Goal: Transaction & Acquisition: Subscribe to service/newsletter

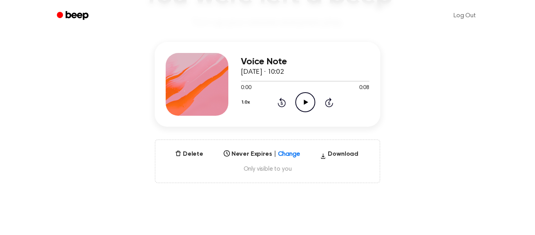
scroll to position [82, 0]
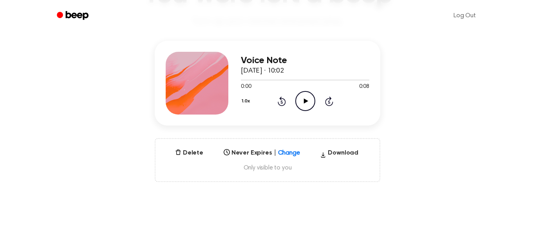
click at [301, 100] on icon "Play Audio" at bounding box center [305, 101] width 20 height 20
click at [196, 150] on button "Delete" at bounding box center [189, 152] width 34 height 9
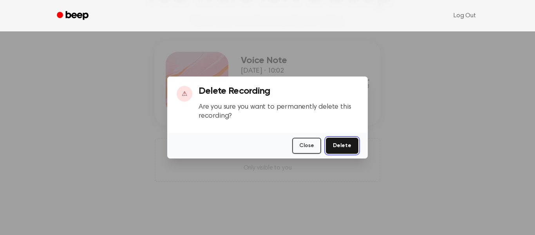
click at [338, 146] on button "Delete" at bounding box center [342, 146] width 33 height 16
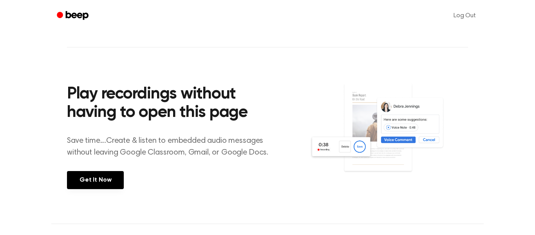
scroll to position [279, 0]
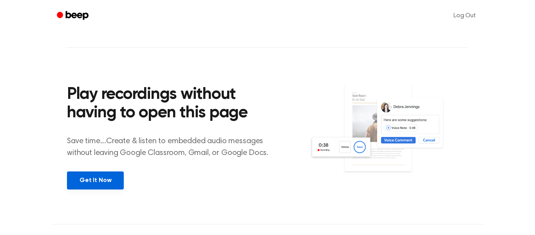
click at [107, 175] on link "Get It Now" at bounding box center [95, 180] width 57 height 18
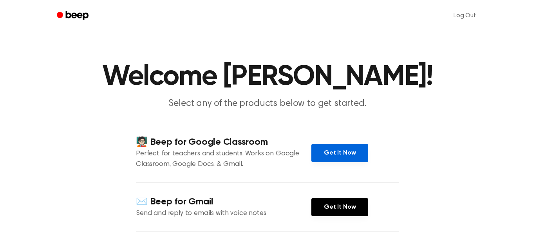
click at [349, 152] on link "Get It Now" at bounding box center [339, 153] width 57 height 18
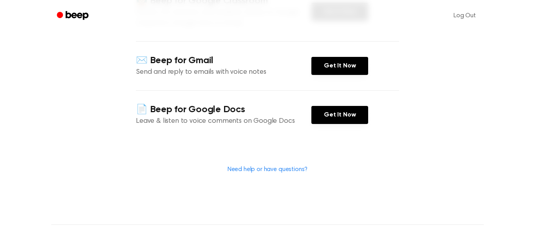
scroll to position [141, 0]
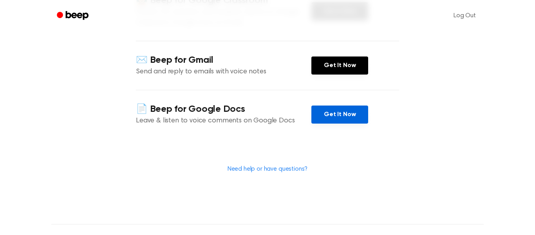
click at [343, 120] on link "Get It Now" at bounding box center [339, 114] width 57 height 18
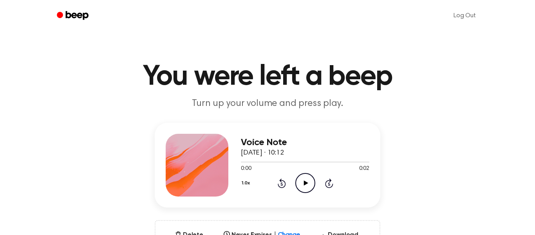
click at [306, 181] on icon "Play Audio" at bounding box center [305, 183] width 20 height 20
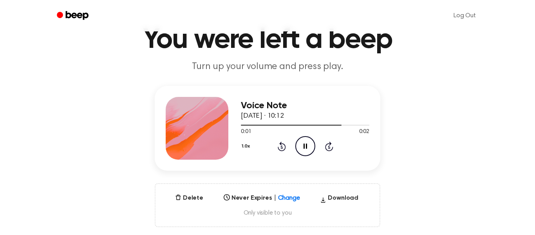
scroll to position [37, 0]
click at [197, 197] on button "Delete" at bounding box center [189, 197] width 34 height 9
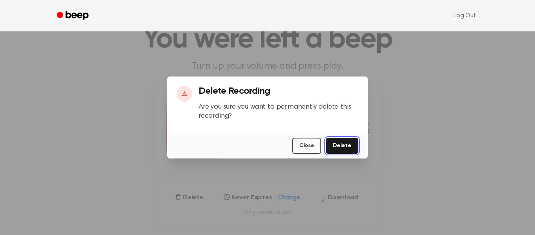
click at [346, 144] on button "Delete" at bounding box center [342, 146] width 33 height 16
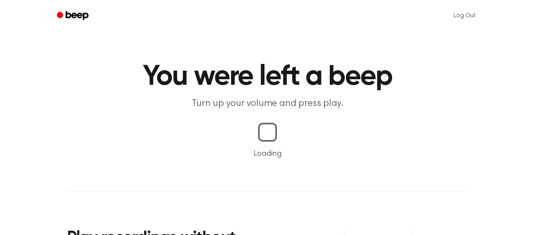
scroll to position [37, 0]
